Goal: Task Accomplishment & Management: Manage account settings

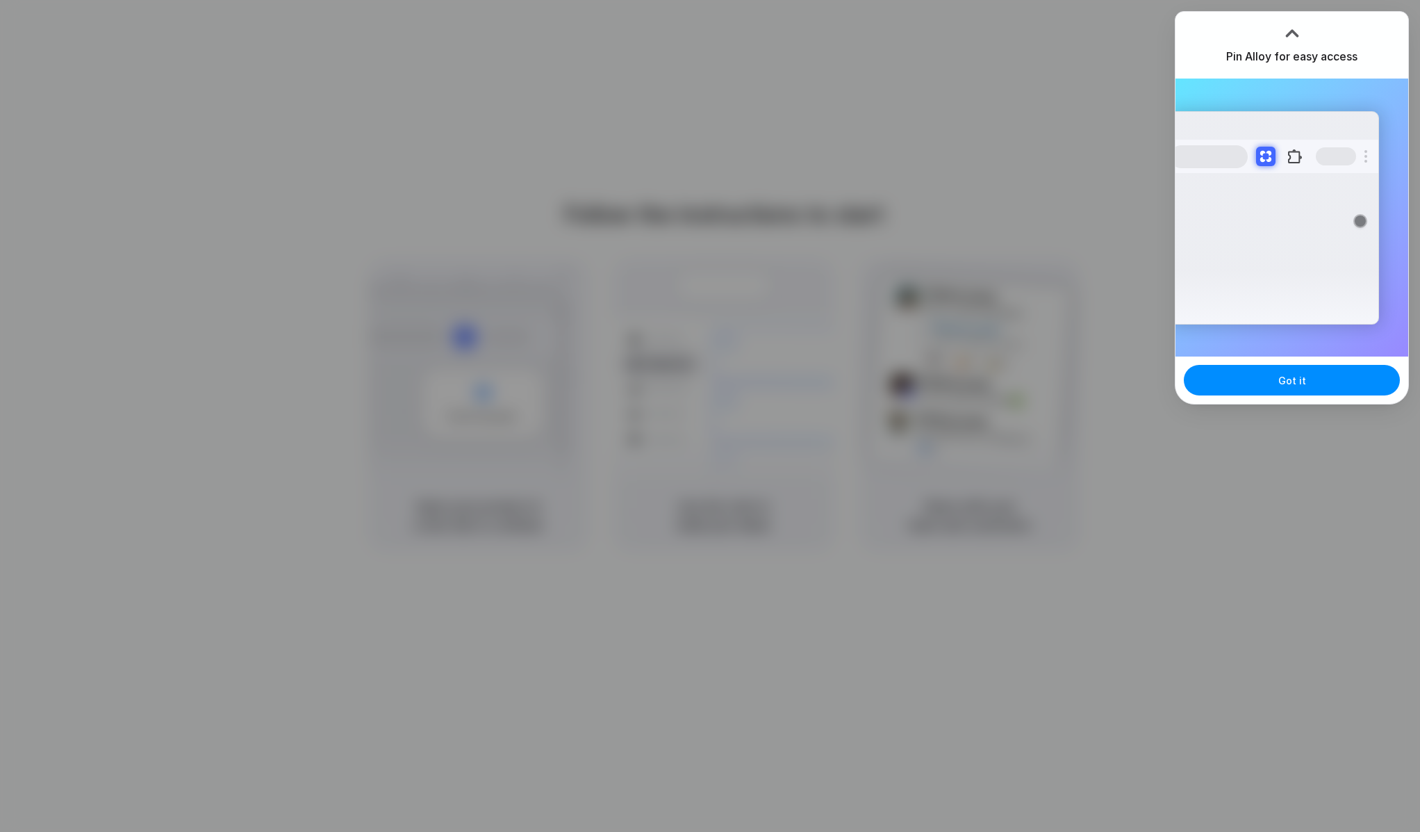
click at [710, 416] on div at bounding box center [710, 416] width 0 height 0
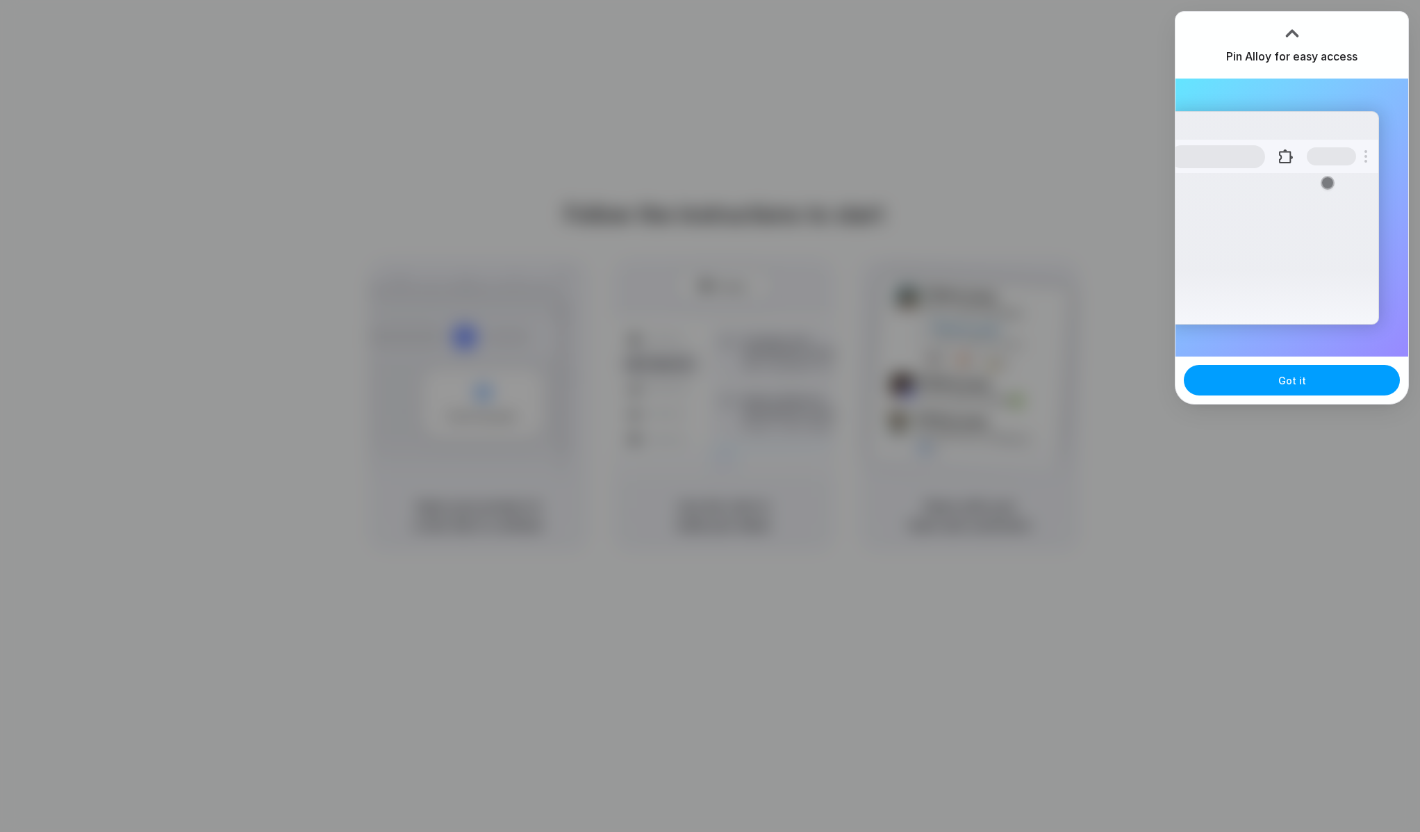
click at [1287, 382] on span "Got it" at bounding box center [1293, 380] width 28 height 15
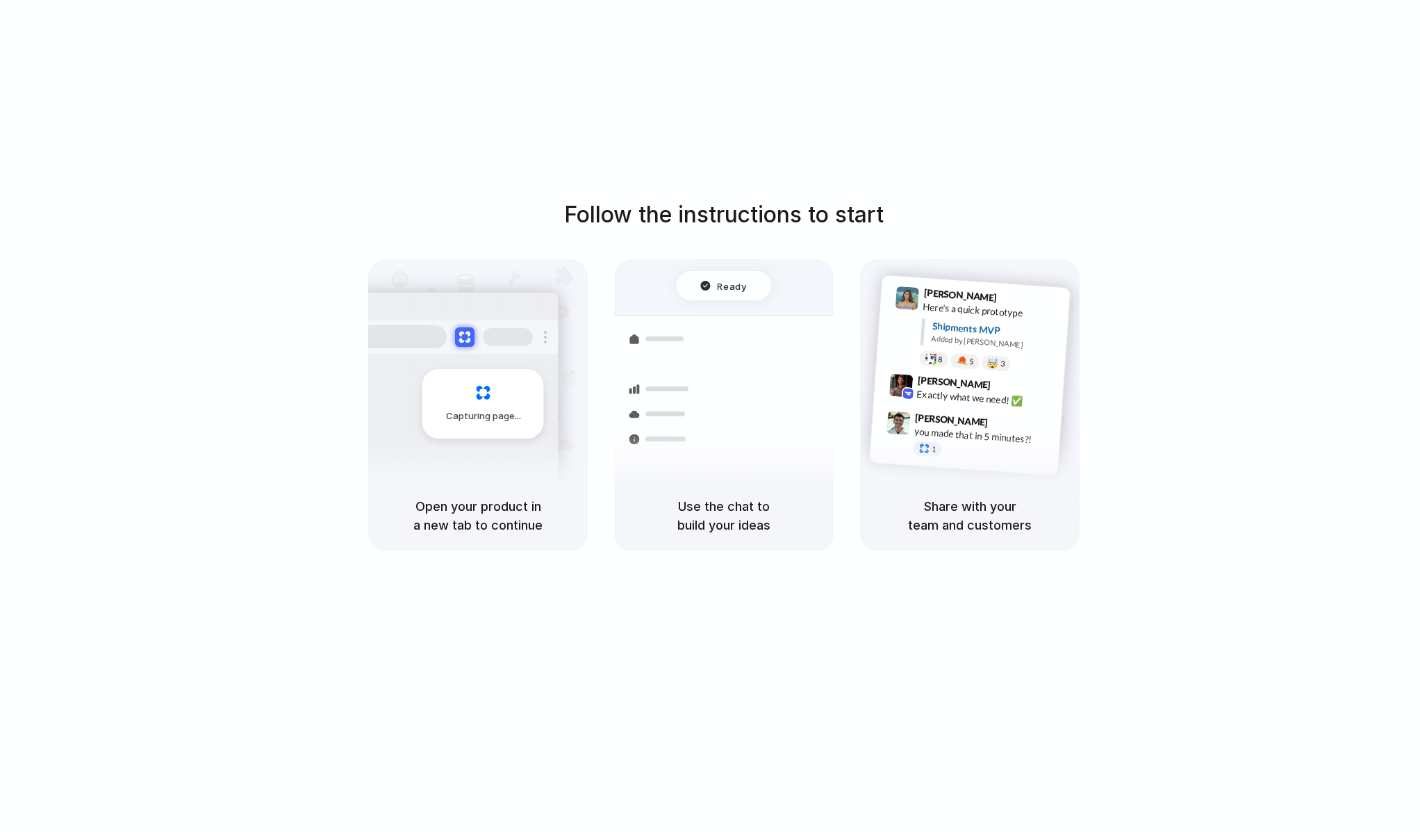
click at [973, 424] on div "Simon Kubica 9:47 AM" at bounding box center [984, 422] width 139 height 26
click at [710, 416] on div at bounding box center [710, 416] width 0 height 0
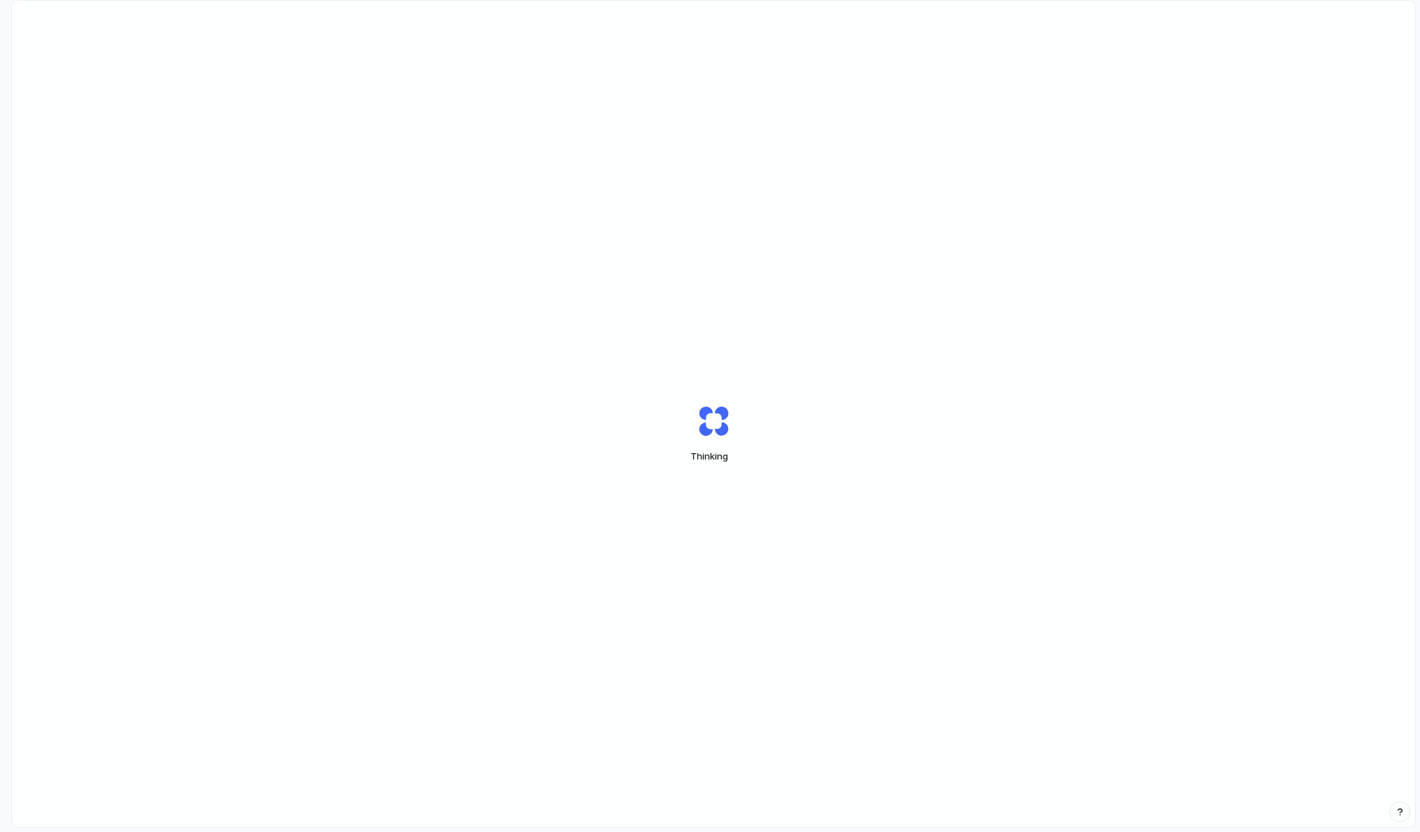
click at [849, 636] on div "Thinking" at bounding box center [714, 433] width 1404 height 865
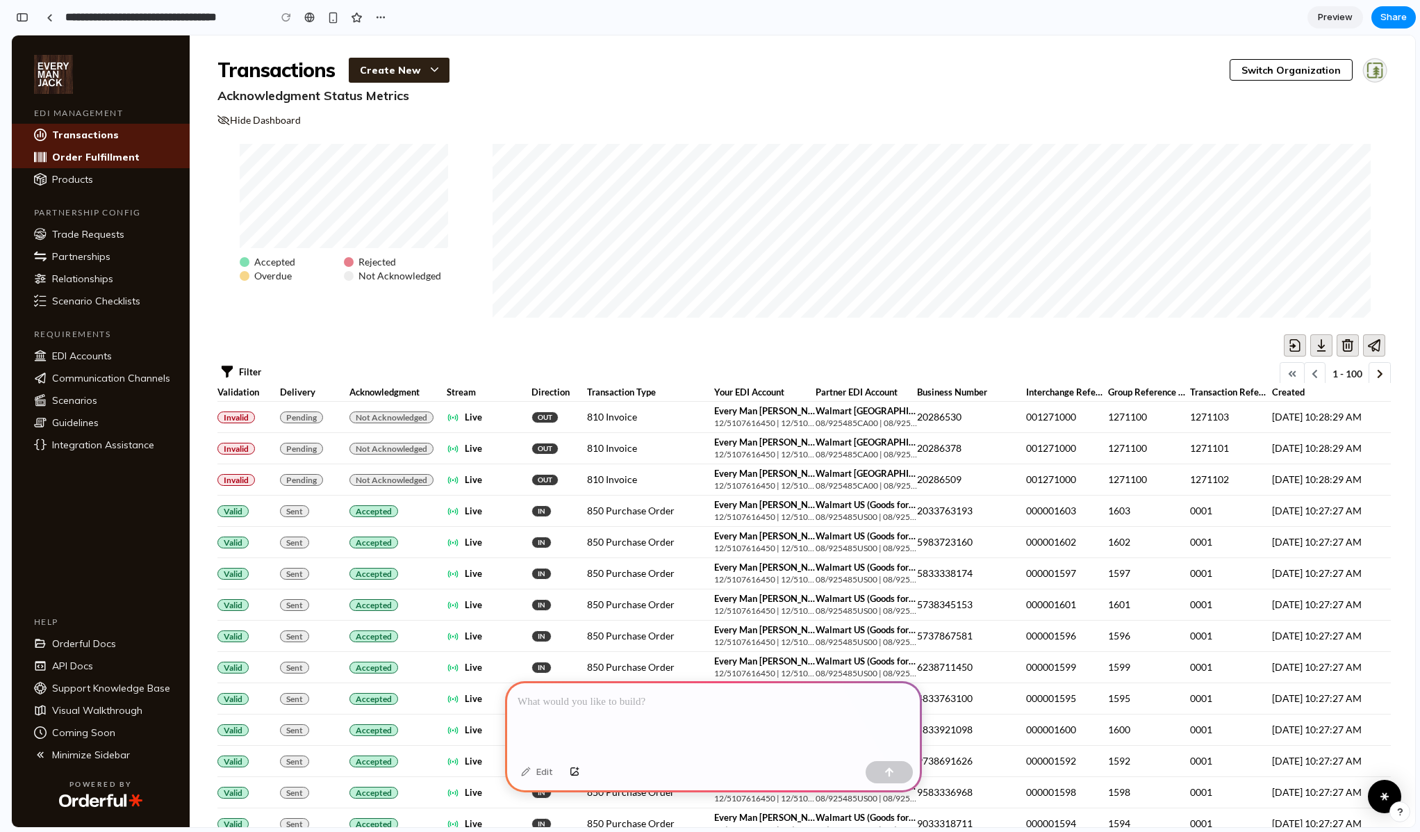
click at [97, 153] on div "Order Fulfillment" at bounding box center [114, 157] width 124 height 13
click at [568, 710] on p at bounding box center [714, 702] width 392 height 17
click at [598, 419] on p "810 Invoice" at bounding box center [612, 417] width 50 height 14
click at [660, 694] on p "**********" at bounding box center [714, 702] width 392 height 17
click at [773, 731] on div "**********" at bounding box center [713, 718] width 417 height 74
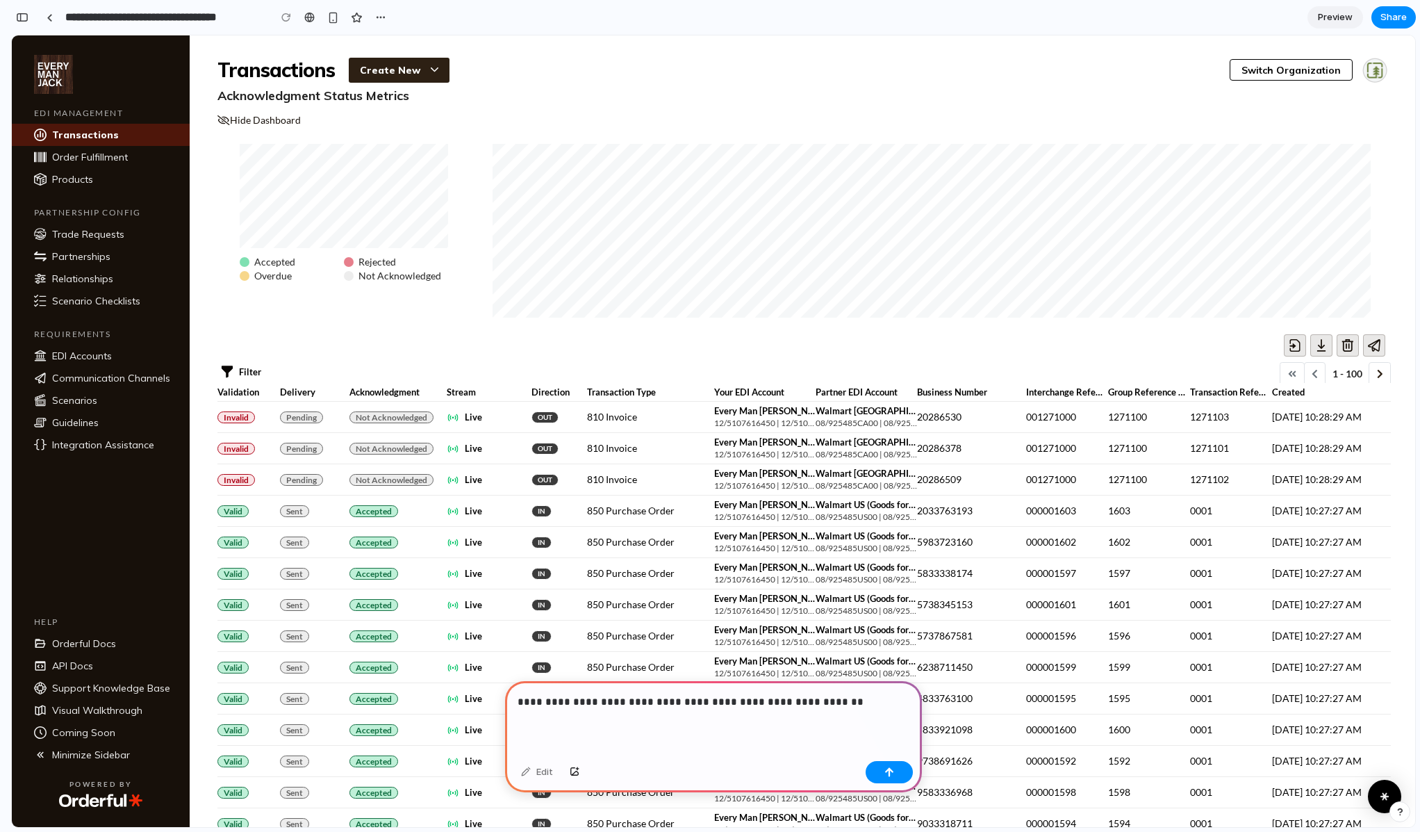
click at [696, 702] on p "**********" at bounding box center [714, 702] width 392 height 17
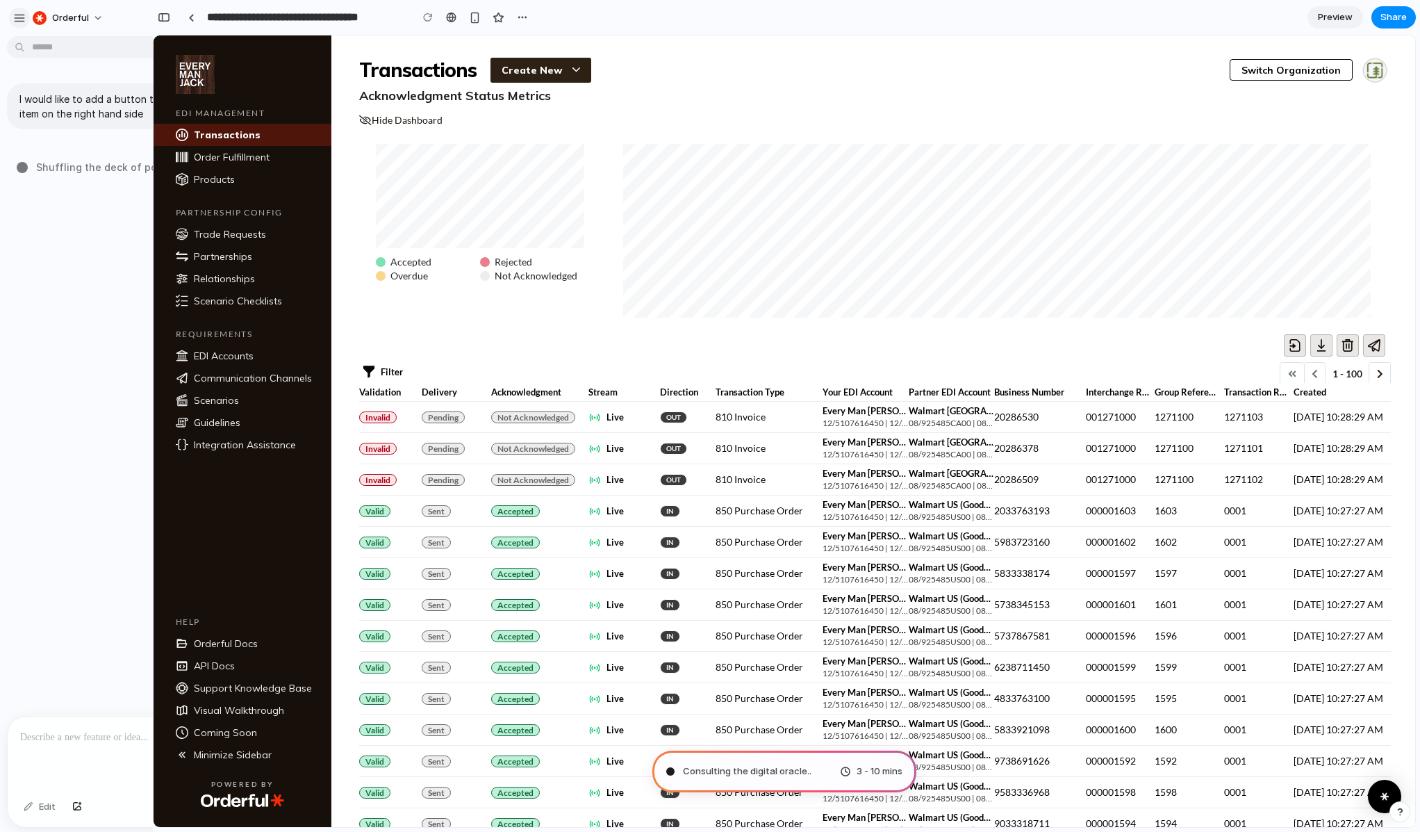
click at [23, 20] on div "button" at bounding box center [19, 18] width 13 height 13
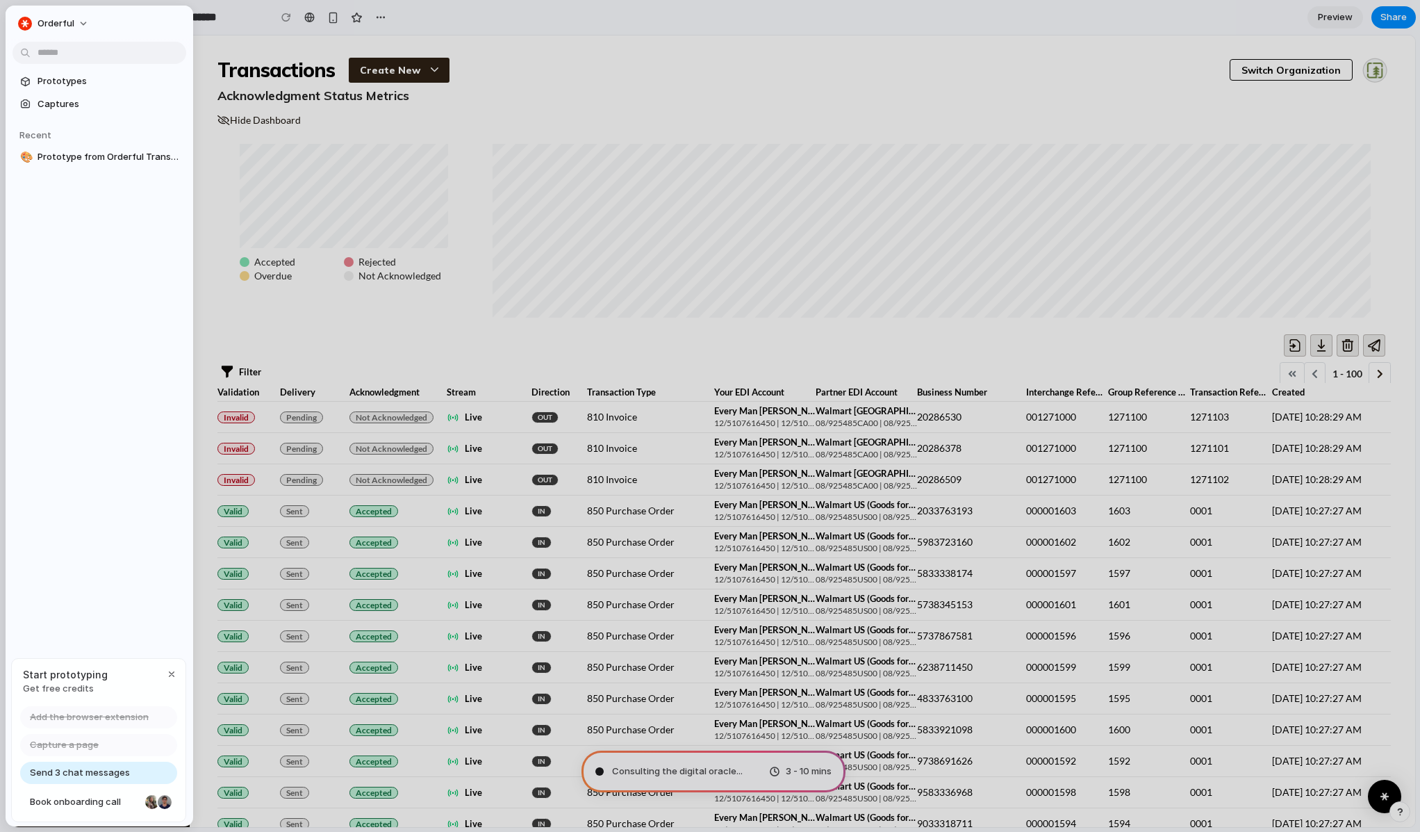
type input "**********"
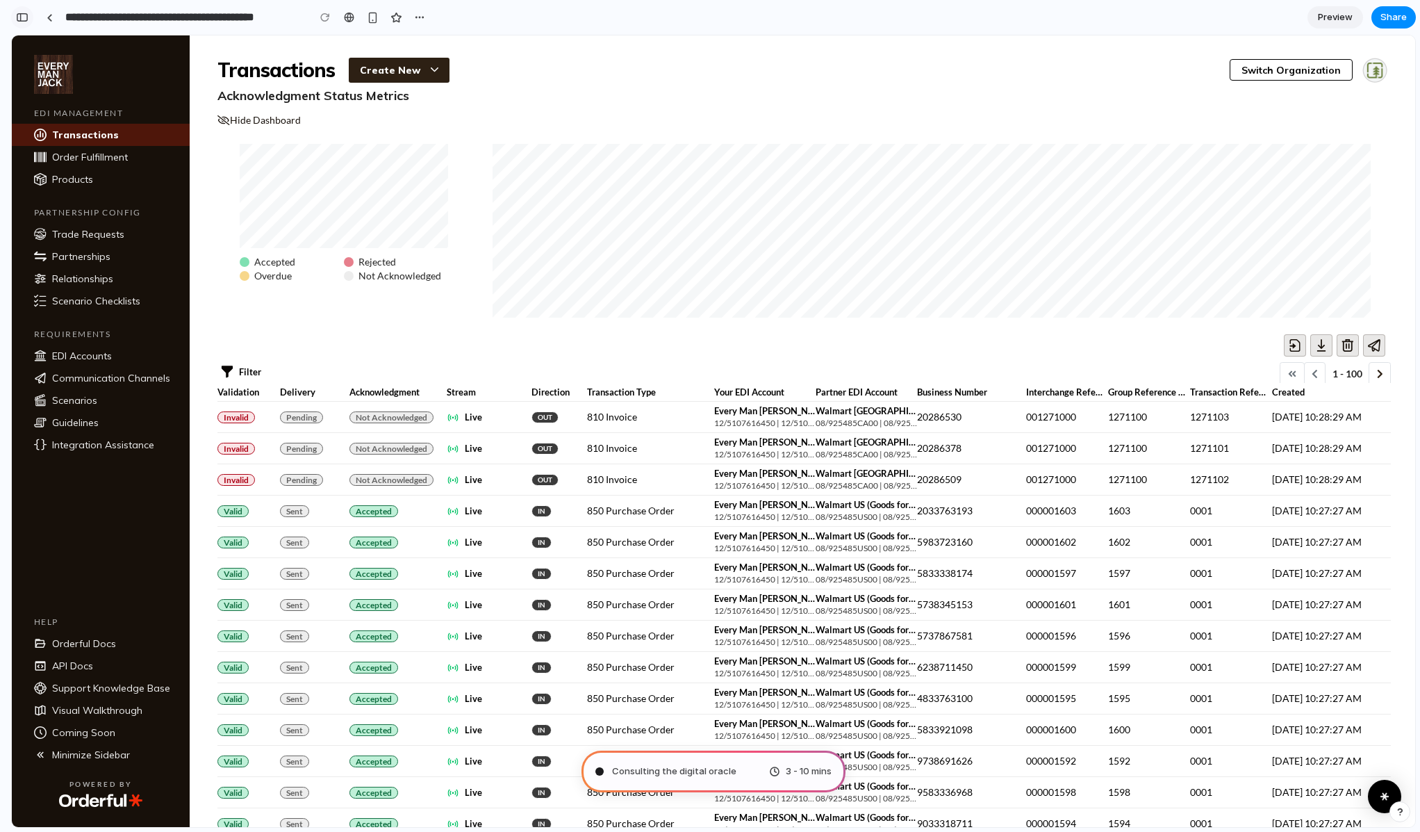
click at [28, 21] on button "button" at bounding box center [22, 17] width 22 height 22
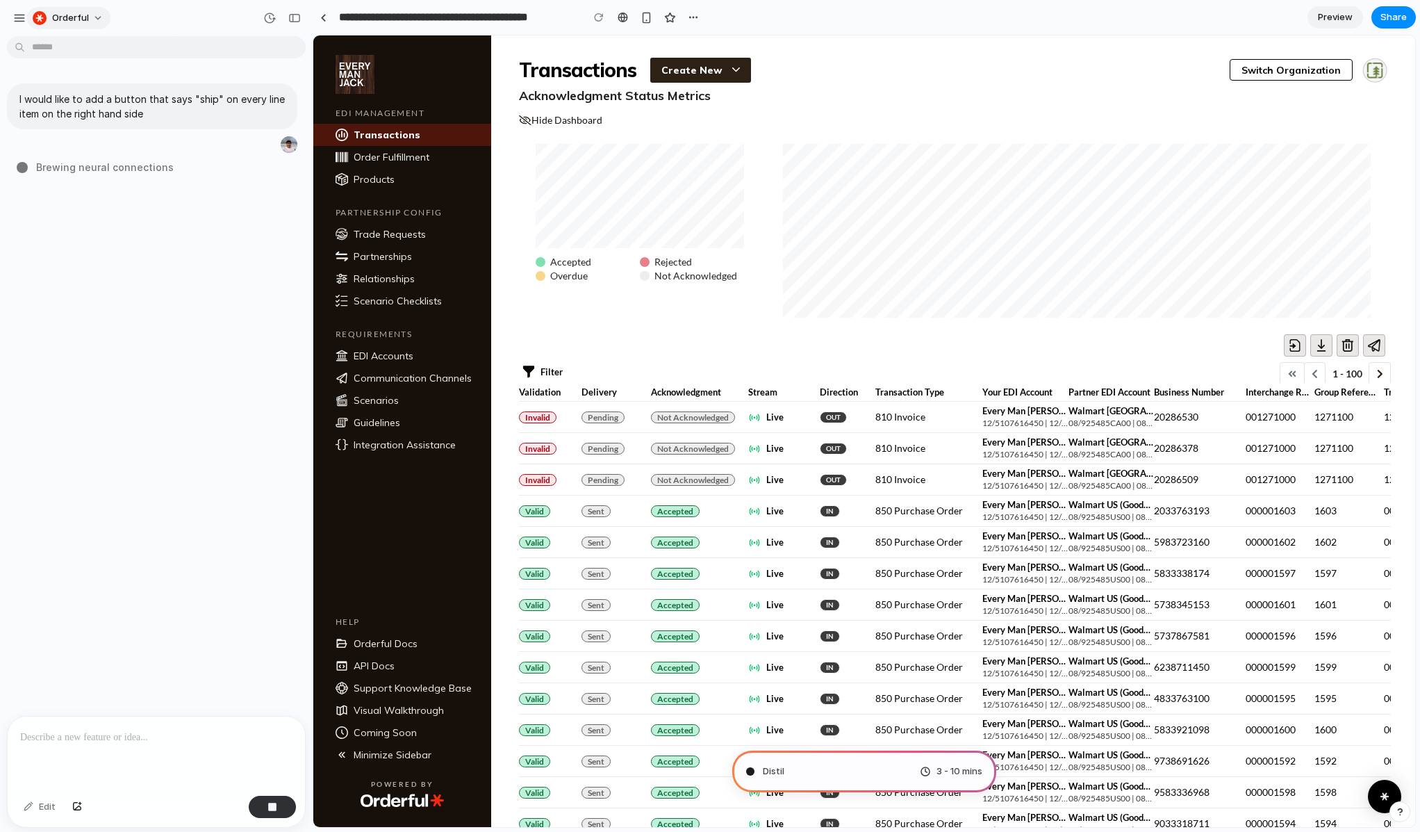
click at [75, 17] on span "Orderful" at bounding box center [70, 18] width 37 height 14
click at [183, 120] on li "Light" at bounding box center [190, 116] width 82 height 22
click at [84, 11] on span "Orderful" at bounding box center [70, 18] width 37 height 14
click at [192, 147] on li "Dark" at bounding box center [190, 138] width 82 height 22
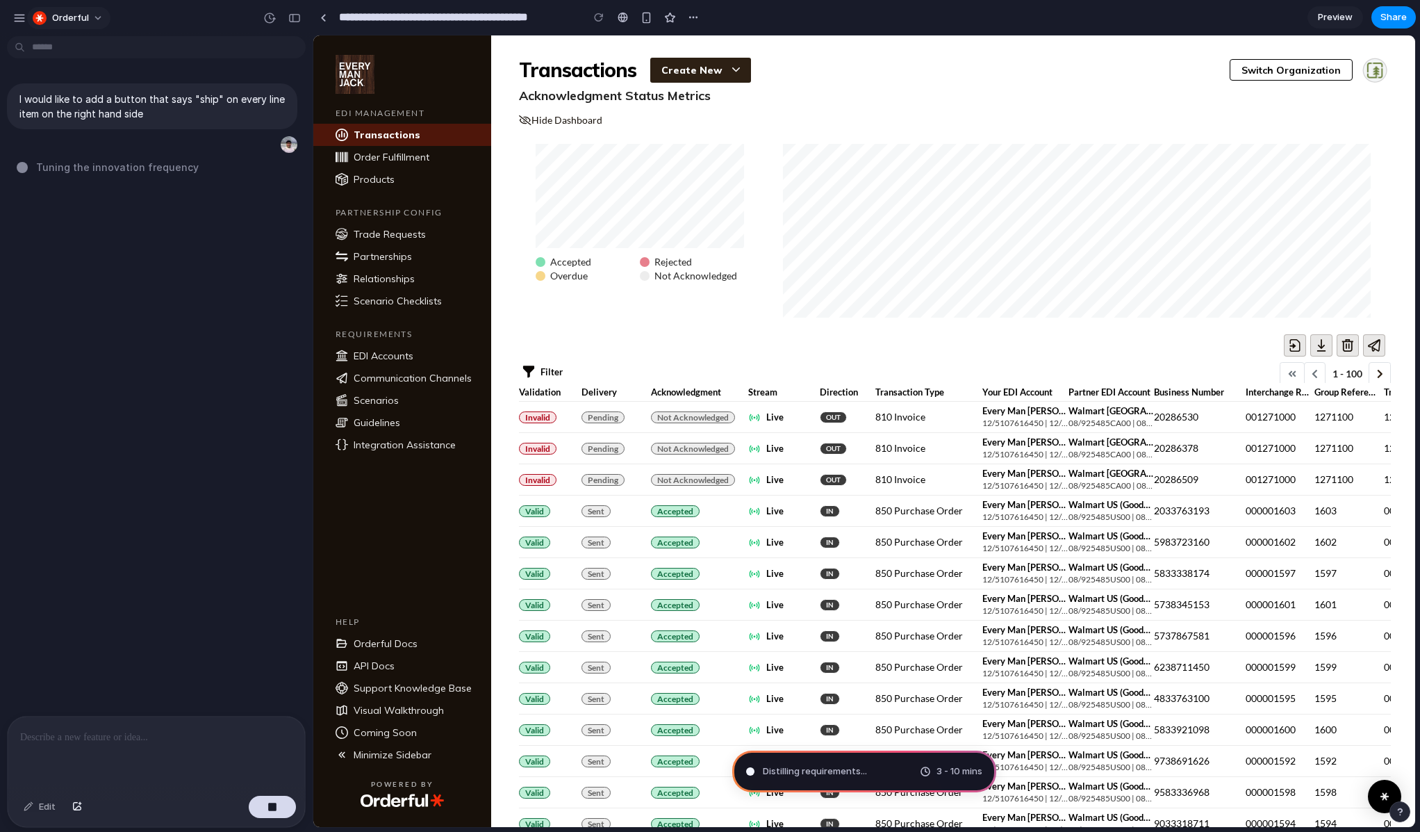
click at [74, 18] on span "Orderful" at bounding box center [70, 18] width 37 height 14
click at [171, 159] on span "Neutral dark" at bounding box center [181, 161] width 54 height 14
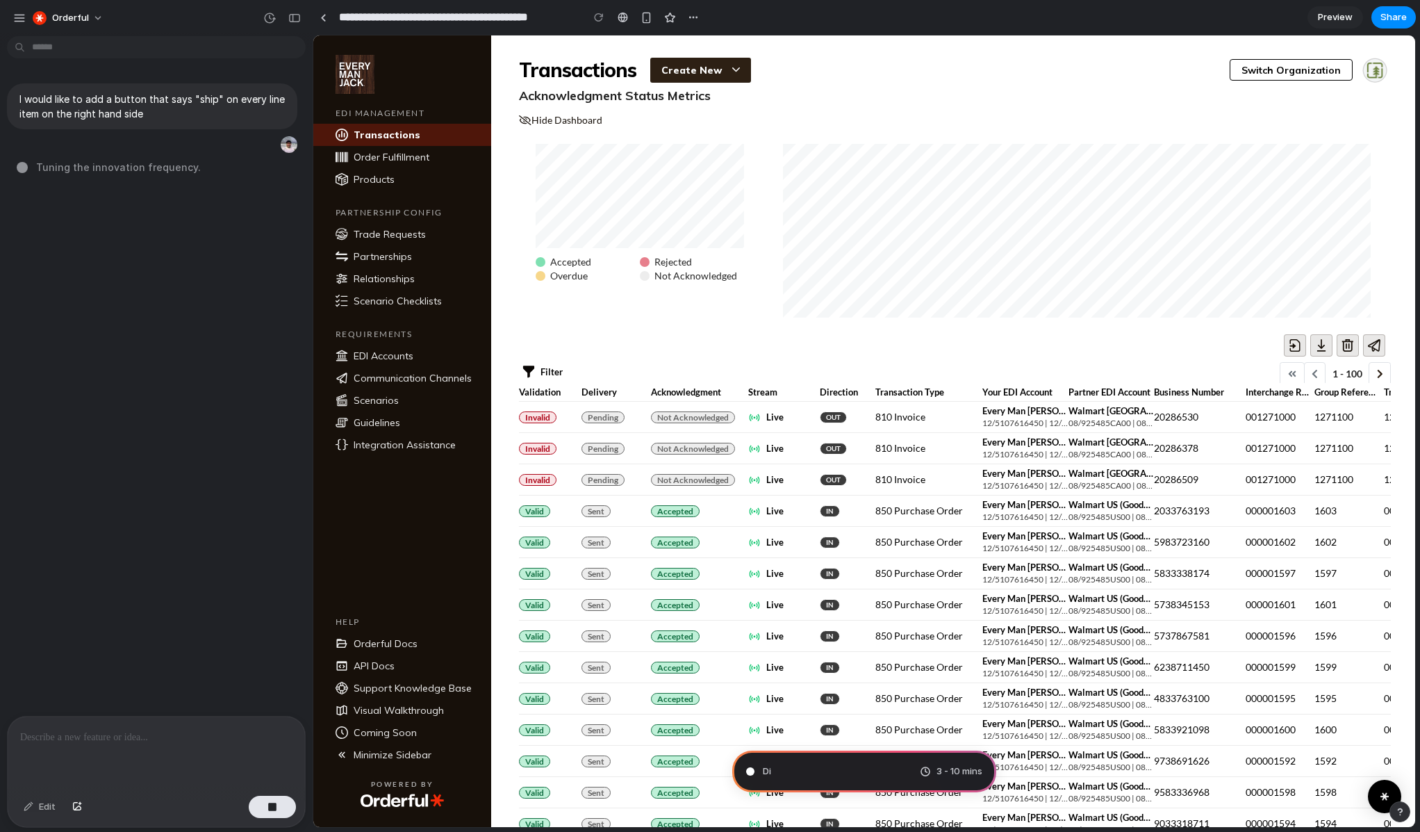
click at [171, 159] on div "I would like to add a button that says "ship" on every line item on the right h…" at bounding box center [152, 379] width 304 height 674
click at [81, 21] on span "Orderful" at bounding box center [70, 18] width 37 height 14
click at [149, 360] on div "Settings Invite members Change theme Sign out" at bounding box center [710, 416] width 1420 height 832
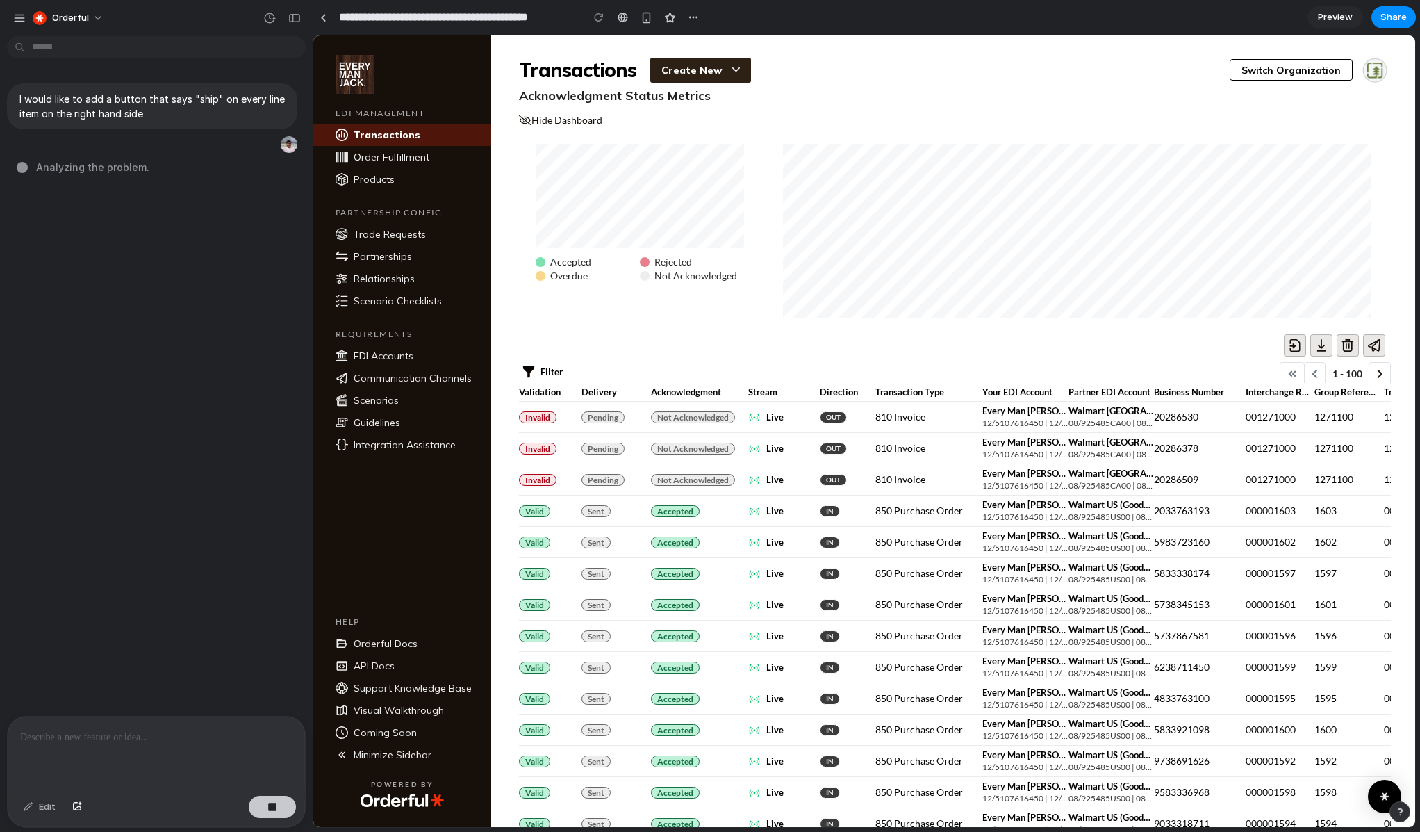
click at [258, 809] on button "button" at bounding box center [272, 807] width 47 height 22
click at [231, 106] on p "I would like to add a button that says "ship" on every line item on the right h…" at bounding box center [151, 106] width 265 height 29
click at [263, 145] on div "button" at bounding box center [265, 144] width 11 height 11
click at [87, 755] on div at bounding box center [156, 753] width 297 height 74
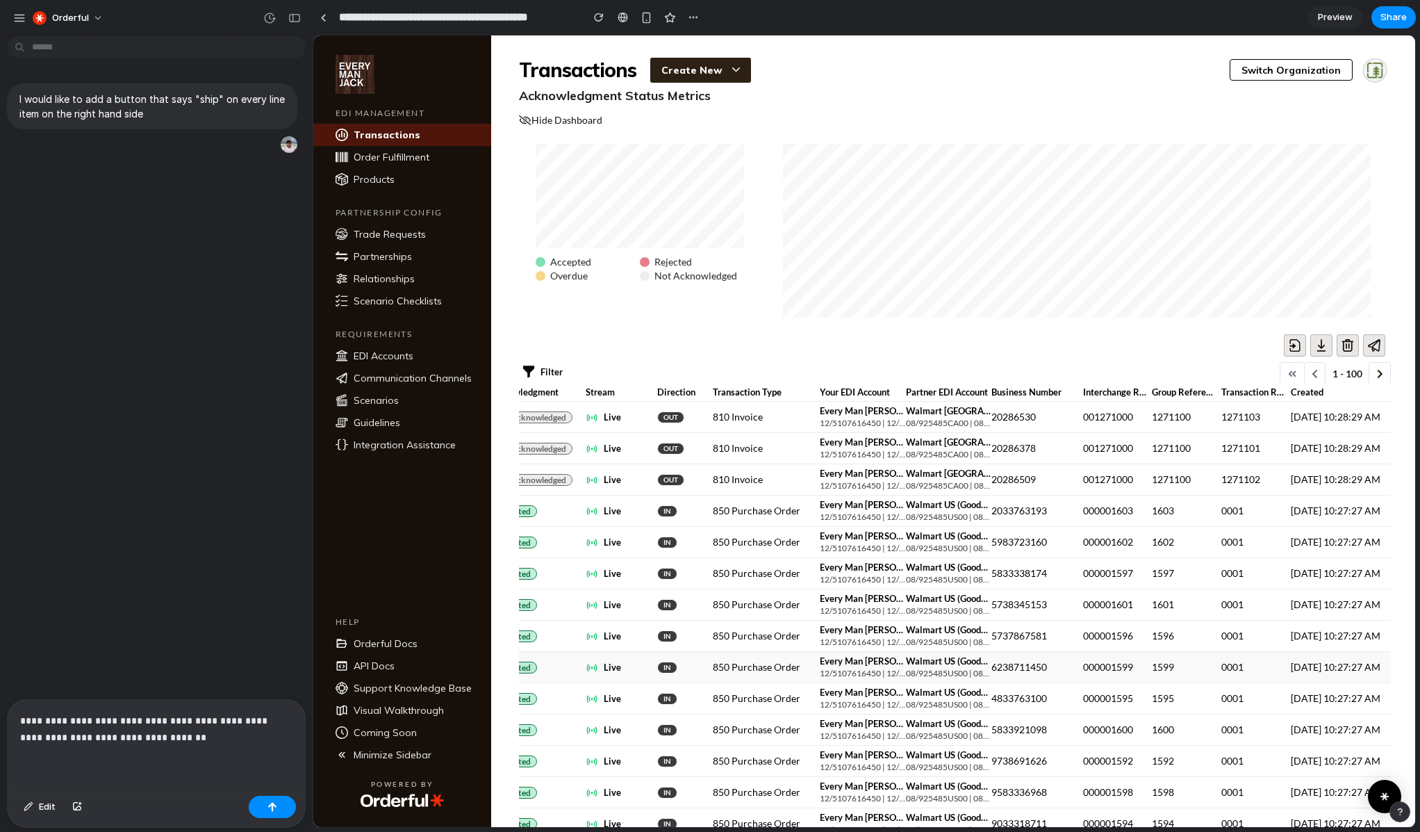
scroll to position [0, 177]
click at [226, 735] on p "**********" at bounding box center [156, 728] width 272 height 33
drag, startPoint x: 264, startPoint y: 721, endPoint x: 122, endPoint y: 718, distance: 142.5
click at [122, 718] on p "**********" at bounding box center [156, 721] width 272 height 50
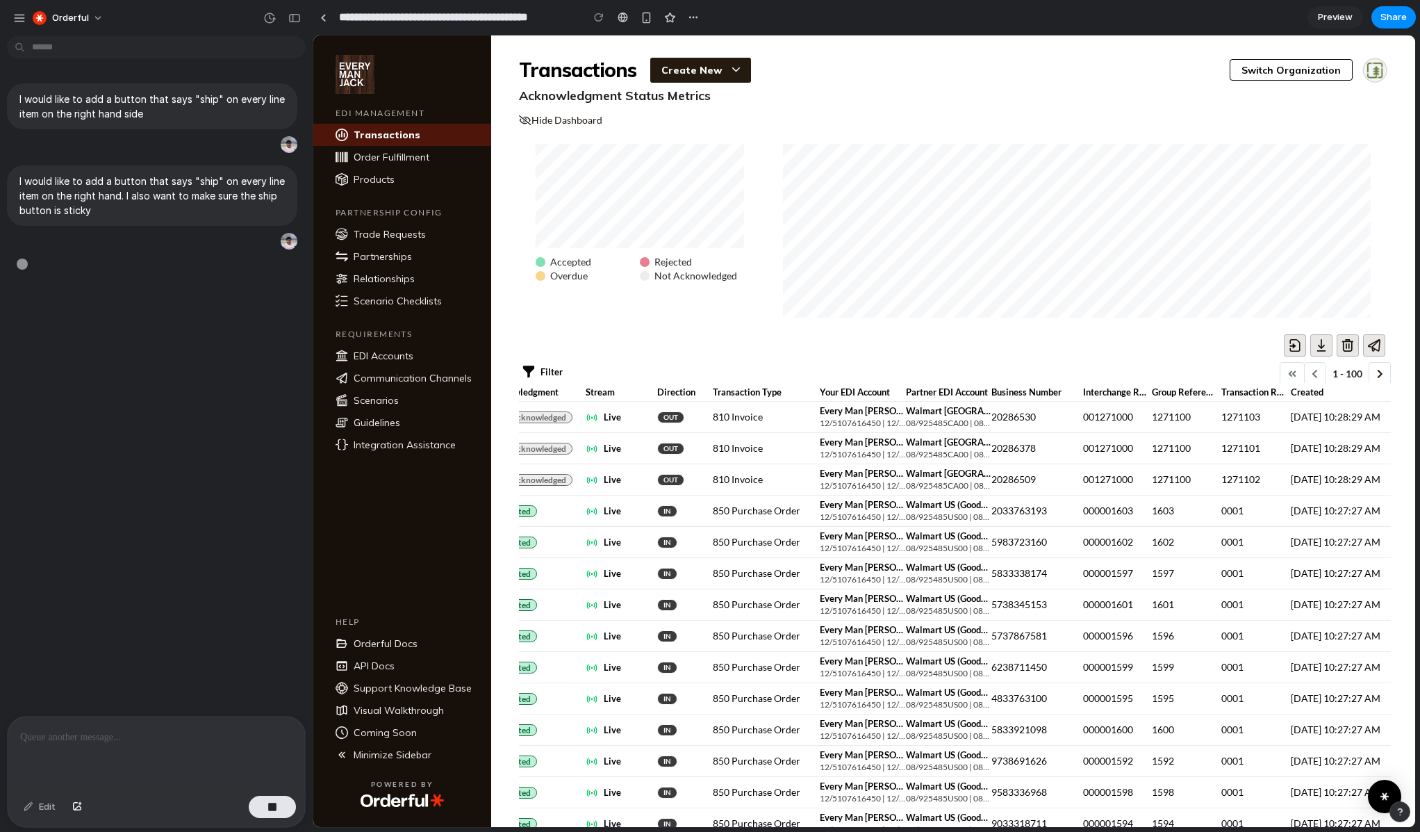
click at [714, 76] on div "Create New" at bounding box center [701, 70] width 79 height 14
type input "**********"
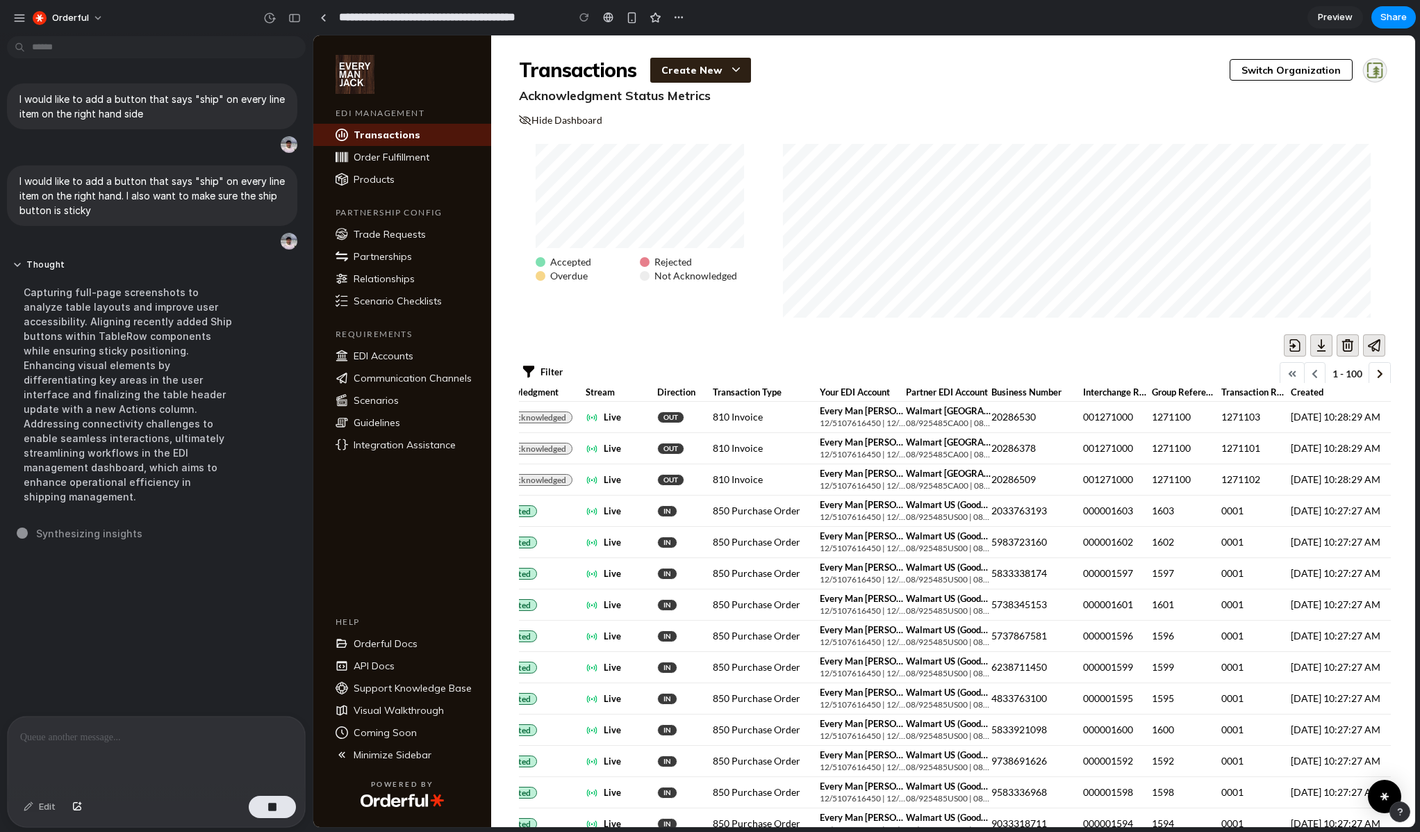
click at [170, 596] on div "I would like to add a button that says "ship" on every line item on the right h…" at bounding box center [152, 379] width 304 height 674
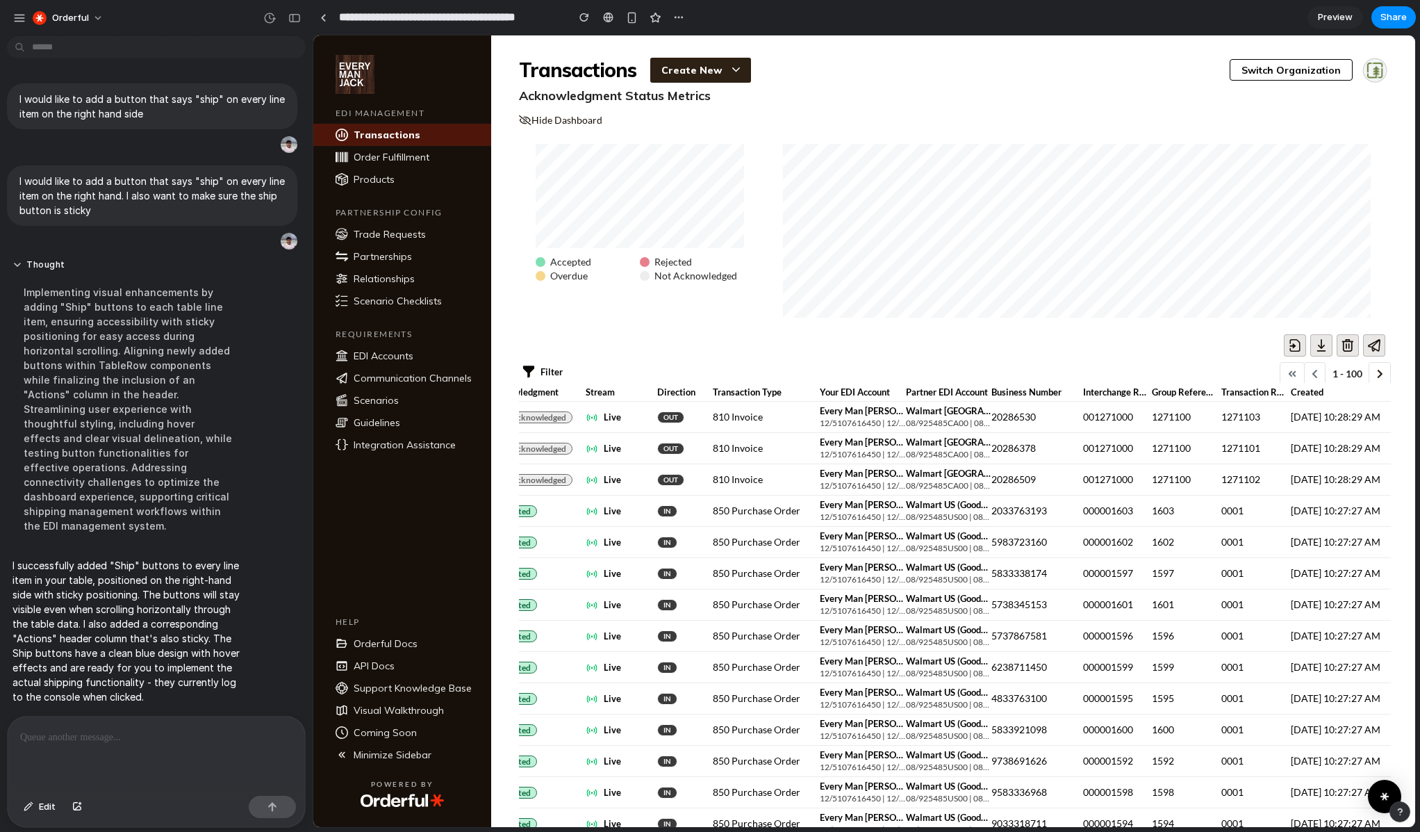
scroll to position [0, 0]
click at [132, 757] on div at bounding box center [156, 753] width 297 height 74
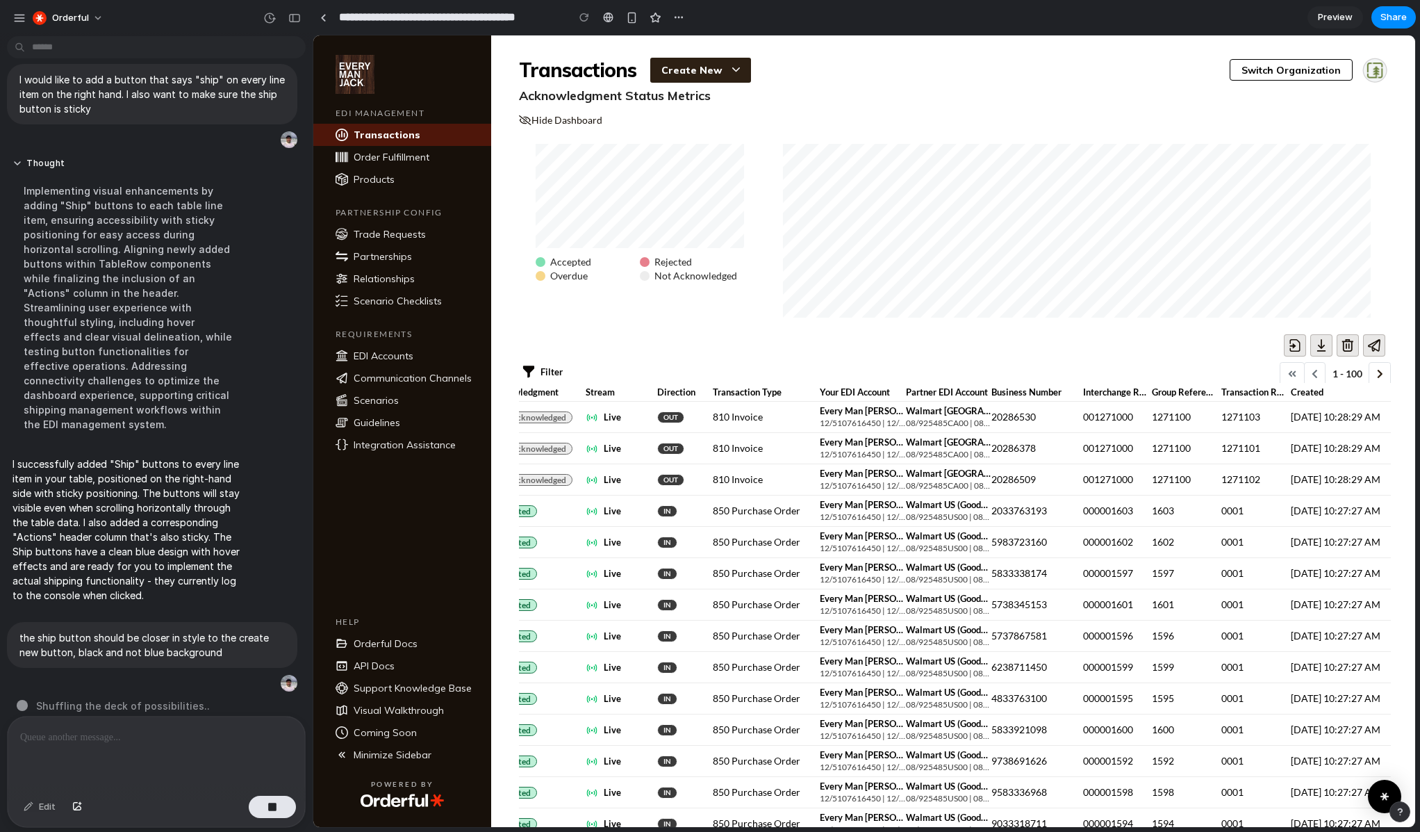
scroll to position [101, 0]
click at [284, 810] on button "button" at bounding box center [272, 807] width 47 height 22
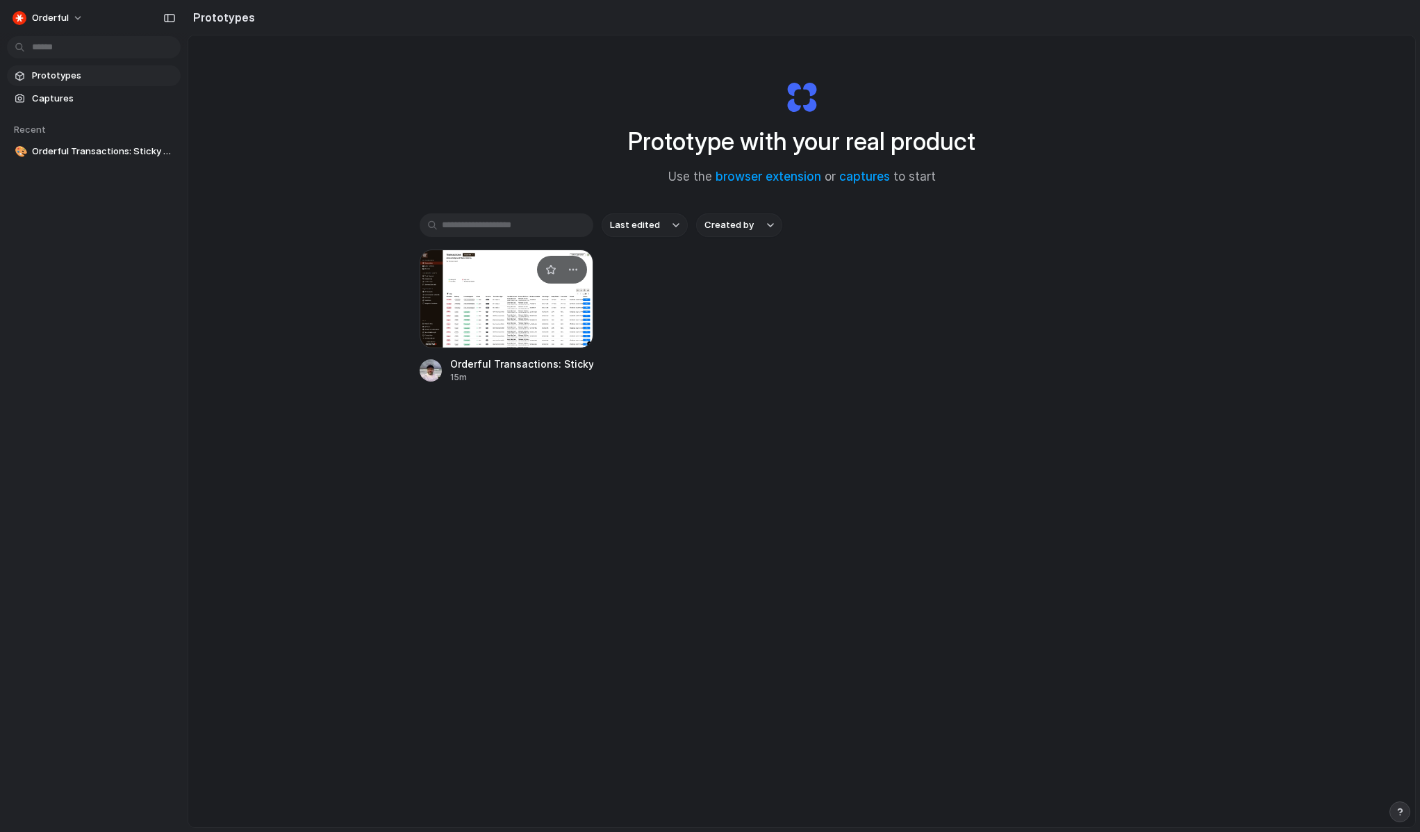
click at [500, 312] on div at bounding box center [507, 298] width 174 height 99
click at [498, 307] on div at bounding box center [507, 298] width 174 height 99
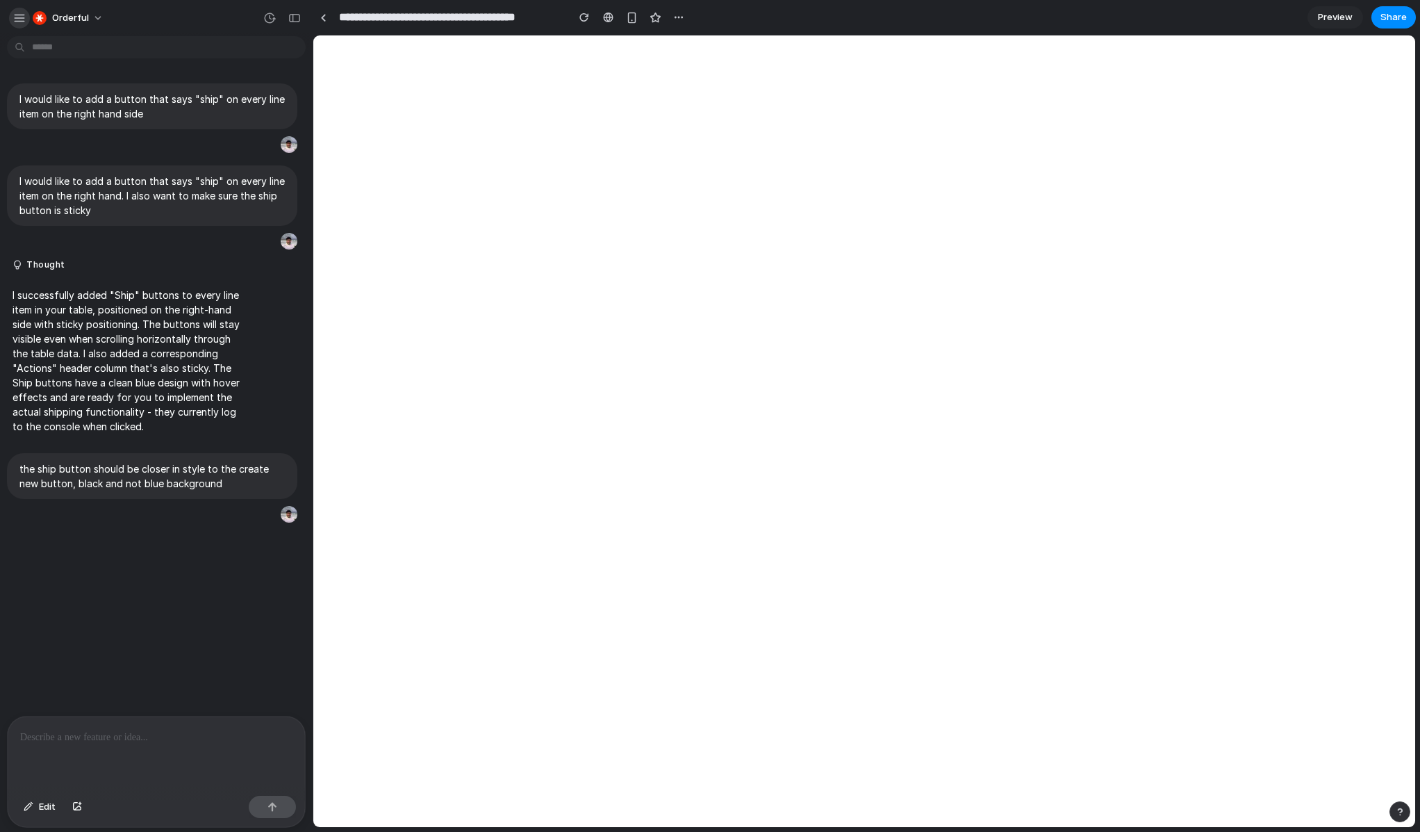
click at [19, 19] on div "button" at bounding box center [19, 18] width 13 height 13
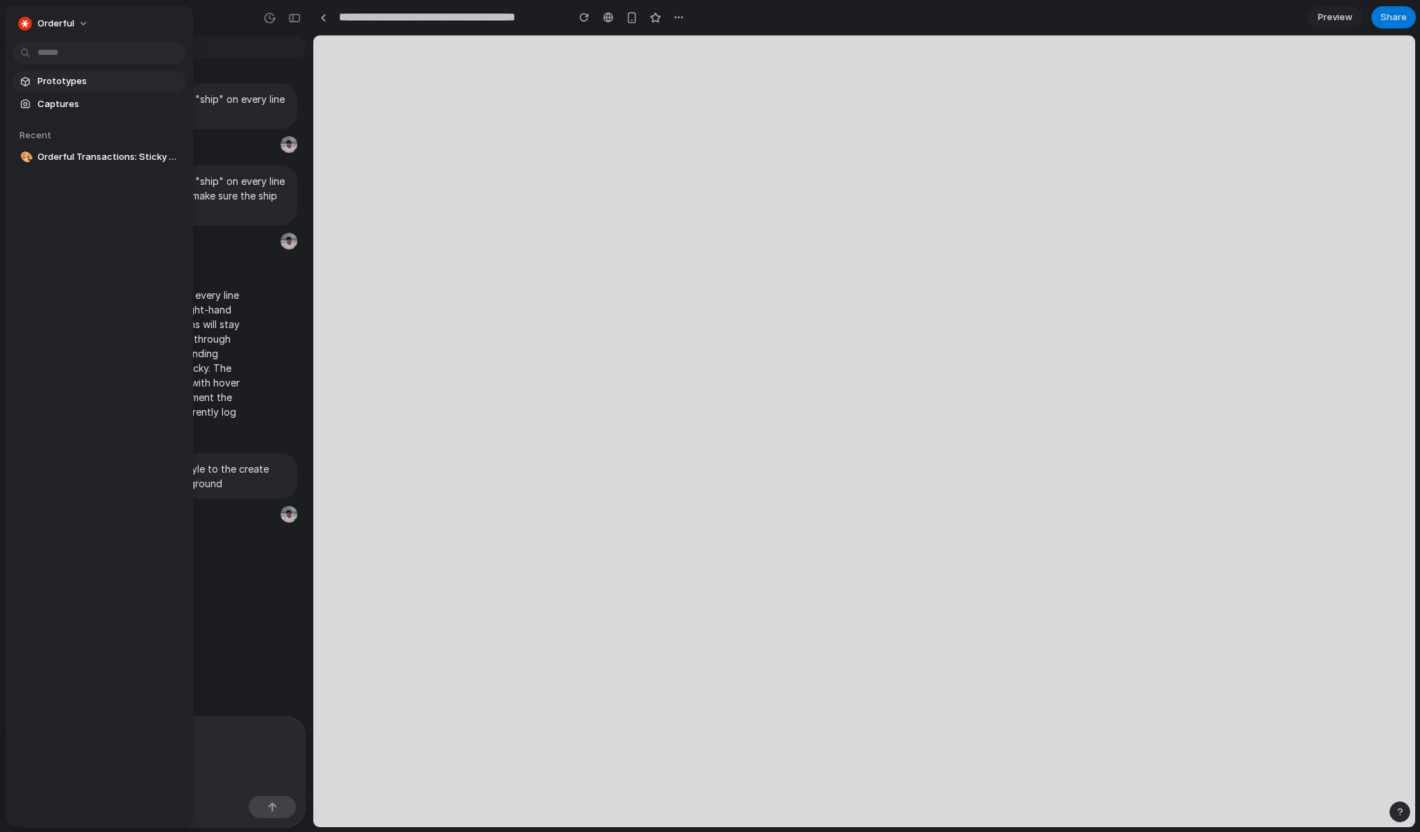
click at [54, 80] on span "Prototypes" at bounding box center [109, 81] width 143 height 14
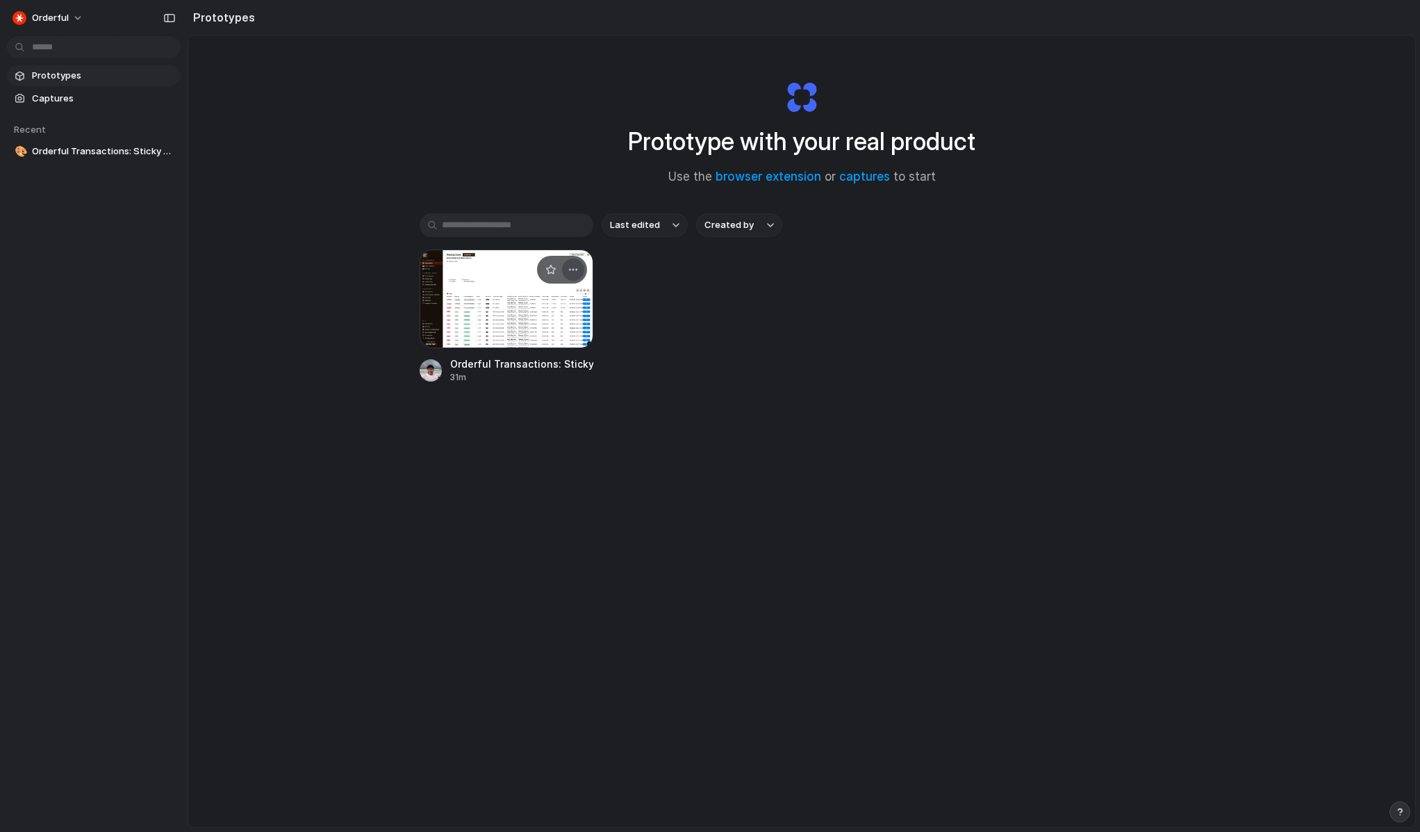
click at [571, 274] on div "button" at bounding box center [573, 269] width 11 height 11
click at [532, 371] on span "Delete" at bounding box center [520, 368] width 29 height 14
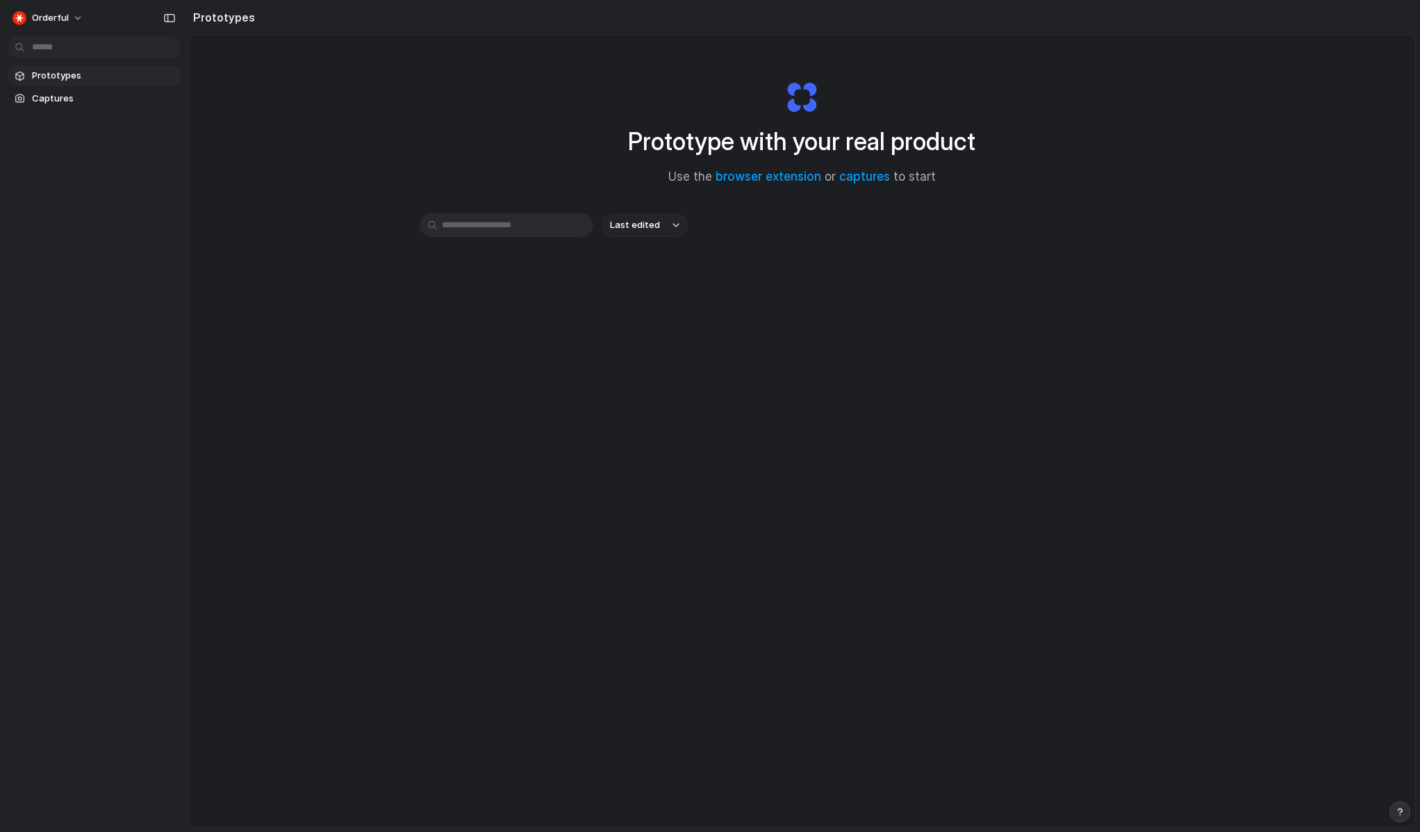
click at [689, 529] on div "Prototype with your real product Use the browser extension or captures to start…" at bounding box center [801, 467] width 1227 height 865
